Goal: Check status: Check status

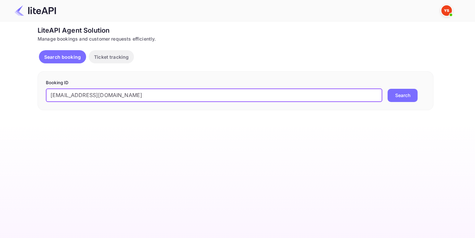
click at [176, 94] on input "[EMAIL_ADDRESS][DOMAIN_NAME]" at bounding box center [214, 95] width 337 height 13
type input "8823656"
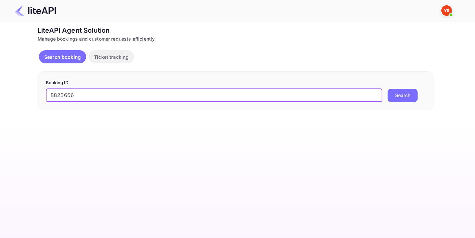
click at [388, 89] on button "Search" at bounding box center [403, 95] width 30 height 13
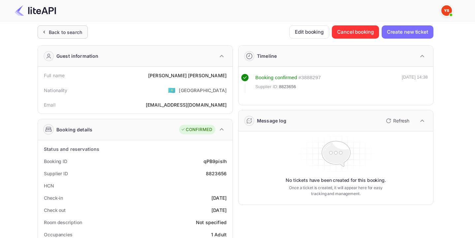
click at [72, 34] on div "Back to search" at bounding box center [65, 32] width 33 height 7
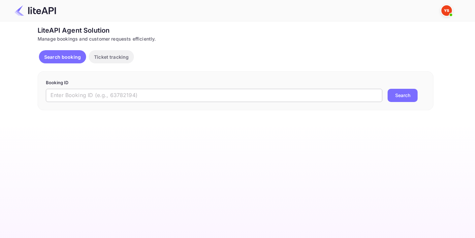
click at [182, 89] on input "text" at bounding box center [214, 95] width 337 height 13
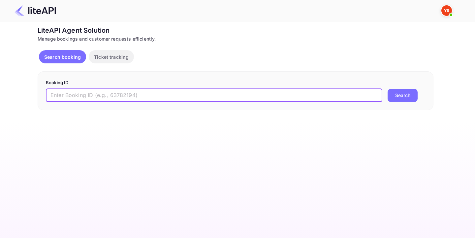
click at [182, 89] on input "text" at bounding box center [214, 95] width 337 height 13
paste input "8823656"
type input "8823656"
click at [396, 105] on div "Booking ID 8823656 ​ Search" at bounding box center [236, 90] width 396 height 39
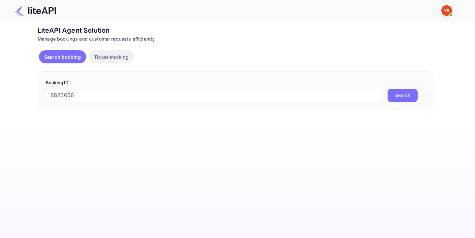
click at [398, 96] on button "Search" at bounding box center [403, 95] width 30 height 13
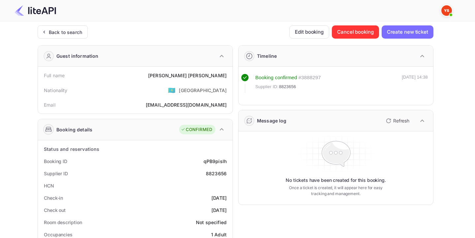
click at [211, 176] on div "8823656" at bounding box center [216, 173] width 21 height 7
drag, startPoint x: 188, startPoint y: 76, endPoint x: 228, endPoint y: 75, distance: 39.6
click at [228, 75] on div "Full name [PERSON_NAME]" at bounding box center [135, 75] width 189 height 12
copy div "[PERSON_NAME]"
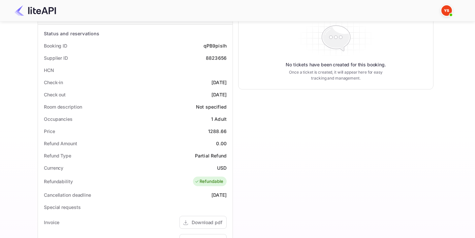
scroll to position [129, 0]
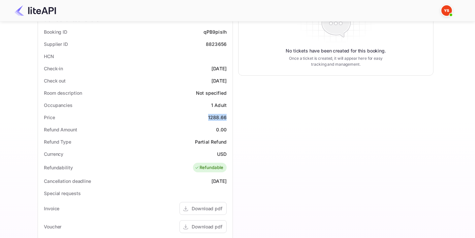
drag, startPoint x: 207, startPoint y: 118, endPoint x: 229, endPoint y: 118, distance: 21.8
click at [229, 118] on div "Price 1288.66" at bounding box center [135, 117] width 189 height 12
copy div "1288.66"
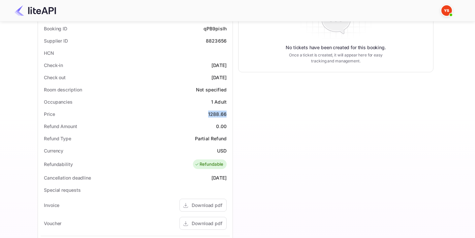
scroll to position [131, 0]
